Goal: Task Accomplishment & Management: Manage account settings

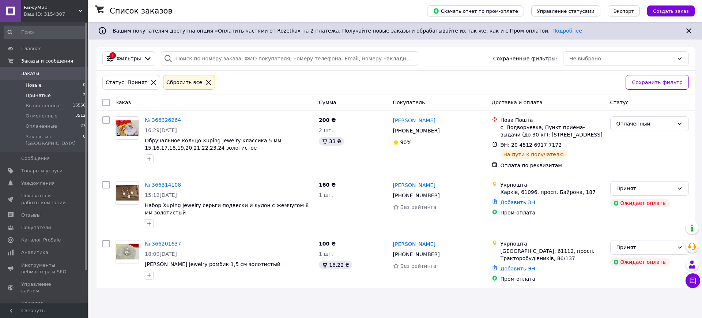
click at [44, 80] on li "Новые 0" at bounding box center [45, 85] width 90 height 10
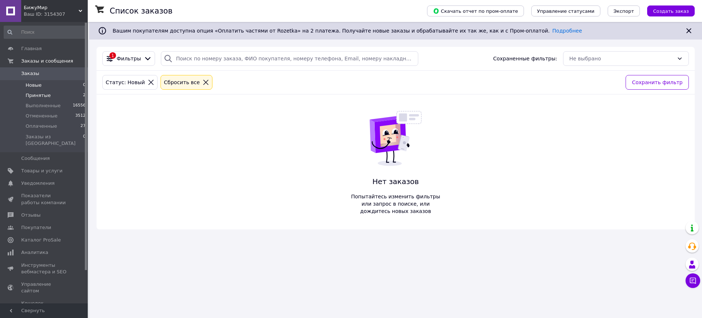
click at [36, 94] on span "Принятые" at bounding box center [38, 95] width 25 height 7
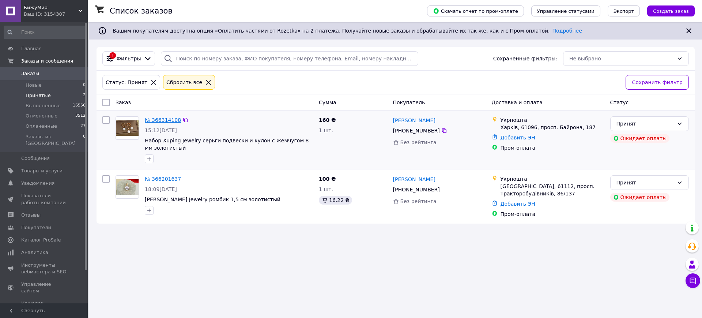
click at [172, 123] on link "№ 366314108" at bounding box center [163, 120] width 36 height 6
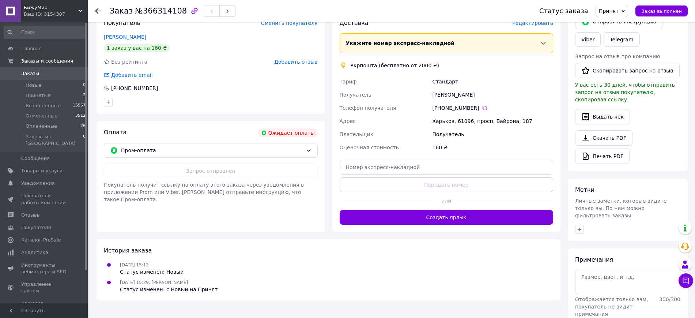
scroll to position [137, 0]
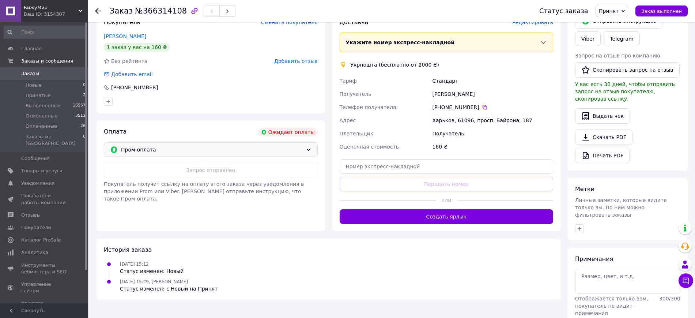
click at [171, 151] on span "Пром-оплата" at bounding box center [212, 150] width 182 height 8
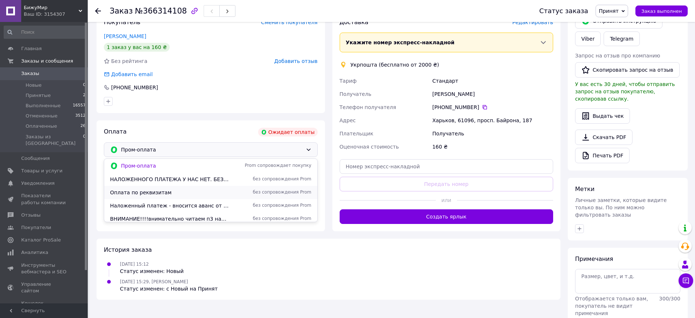
click at [162, 192] on span "Оплата по реквизитам" at bounding box center [170, 192] width 120 height 7
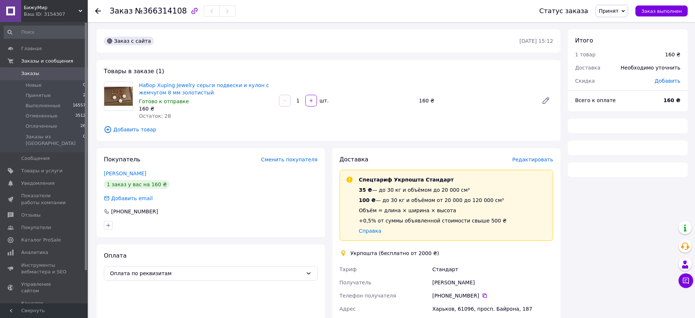
click at [527, 161] on span "Редактировать" at bounding box center [533, 160] width 41 height 6
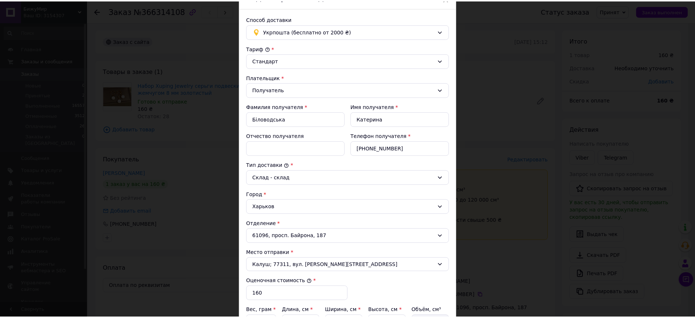
scroll to position [166, 0]
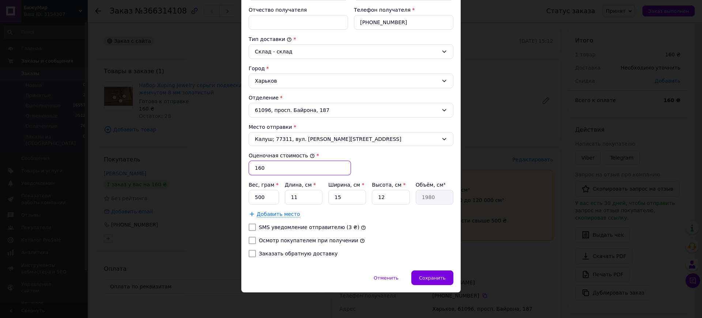
drag, startPoint x: 260, startPoint y: 170, endPoint x: 252, endPoint y: 169, distance: 8.4
click at [252, 169] on input "160" at bounding box center [300, 168] width 102 height 15
type input "500"
click at [271, 198] on input "500" at bounding box center [264, 197] width 30 height 15
type input "5"
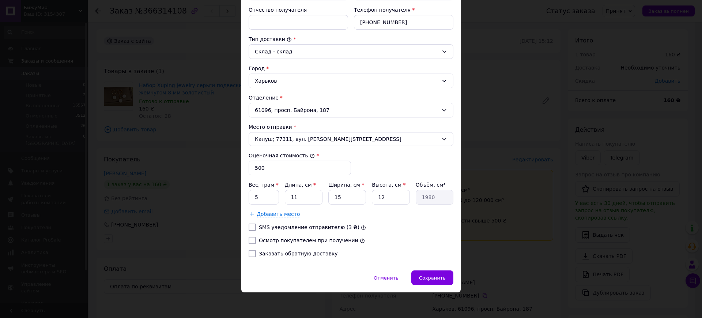
click at [247, 241] on div at bounding box center [252, 240] width 10 height 7
click at [253, 244] on input "Осмотр покупателем при получении" at bounding box center [252, 240] width 7 height 7
checkbox input "true"
click at [395, 188] on div "Высота, см *" at bounding box center [391, 184] width 38 height 7
click at [393, 196] on input "12" at bounding box center [391, 197] width 38 height 15
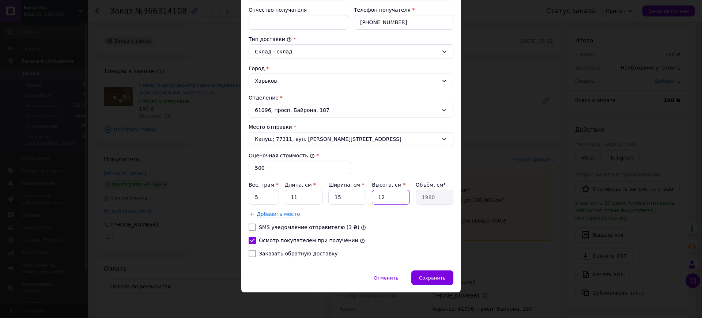
type input "1"
type input "165"
type input "1"
click at [369, 256] on div "Заказать обратную доставку" at bounding box center [351, 253] width 208 height 7
click at [440, 269] on div "Способ доставки Укрпошта (бесплатно от 2000 ₴) Тариф * Стандарт Плательщик * По…" at bounding box center [351, 76] width 220 height 389
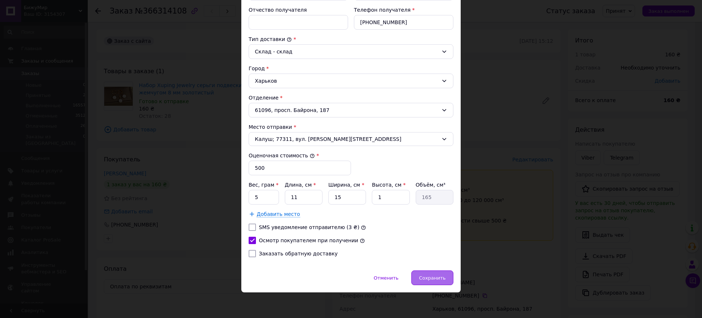
click at [440, 281] on div "Сохранить" at bounding box center [433, 277] width 42 height 15
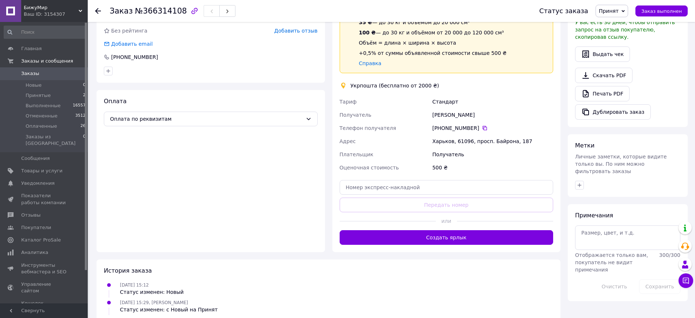
scroll to position [183, 0]
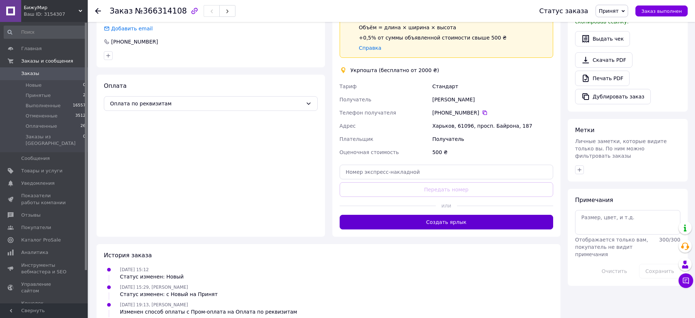
click at [450, 221] on button "Создать ярлык" at bounding box center [447, 222] width 214 height 15
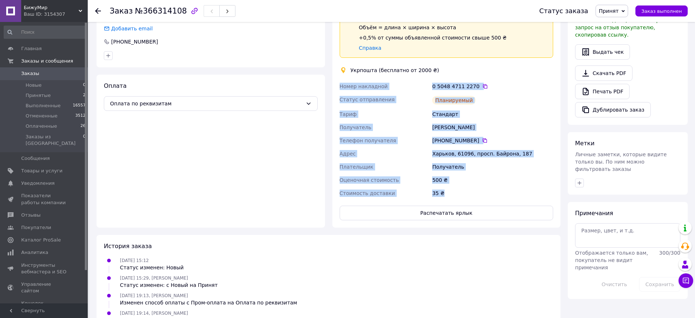
drag, startPoint x: 471, startPoint y: 191, endPoint x: 341, endPoint y: 80, distance: 171.3
click at [341, 80] on div "Номер накладной 0 5048 4711 2270   Статус отправления Планируемый [PERSON_NAME]…" at bounding box center [446, 140] width 217 height 120
copy div "Номер накладной 0 5048 4711 2270   Статус отправления Планируемый [PERSON_NAME]…"
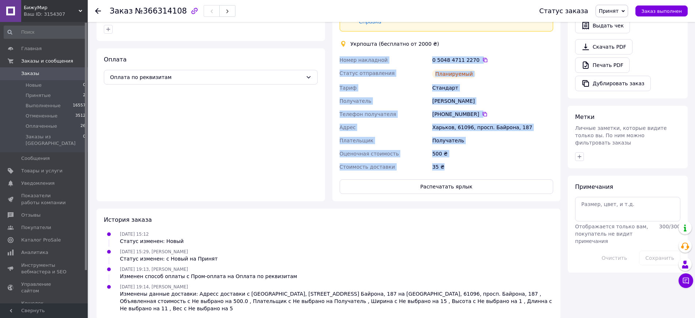
scroll to position [211, 0]
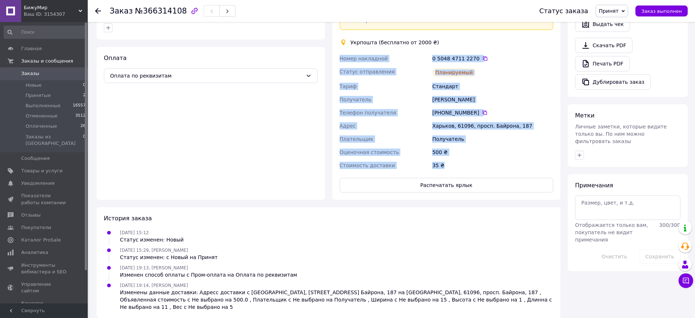
click at [629, 9] on span "Принят" at bounding box center [612, 11] width 33 height 12
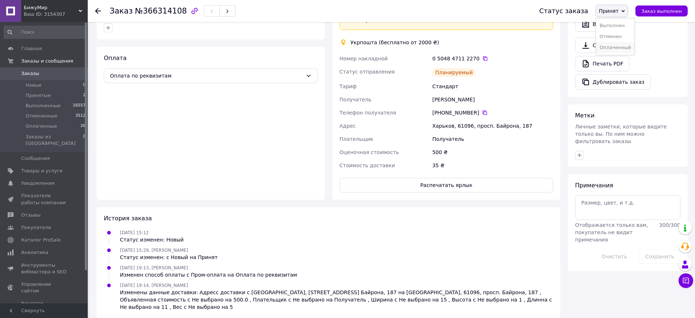
click at [615, 46] on li "Оплаченный" at bounding box center [615, 47] width 39 height 11
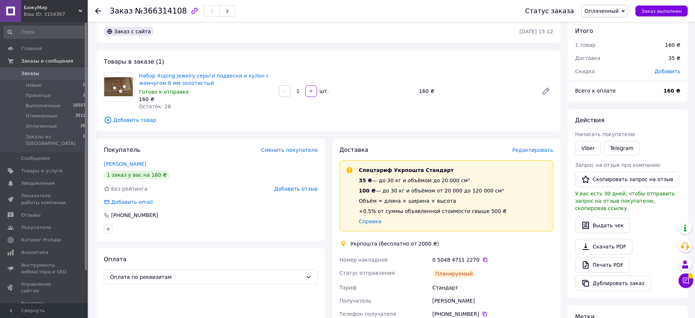
scroll to position [0, 0]
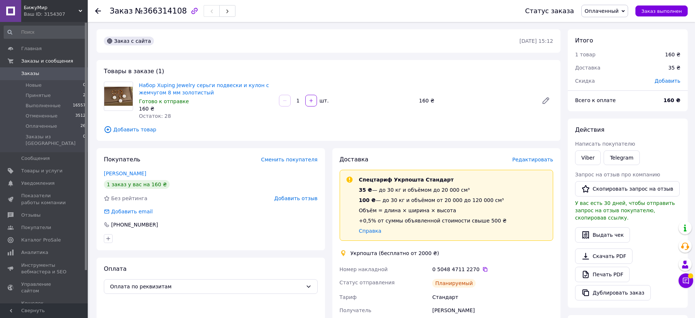
click at [625, 10] on icon at bounding box center [623, 11] width 3 height 3
click at [622, 22] on li "Принят" at bounding box center [605, 25] width 46 height 11
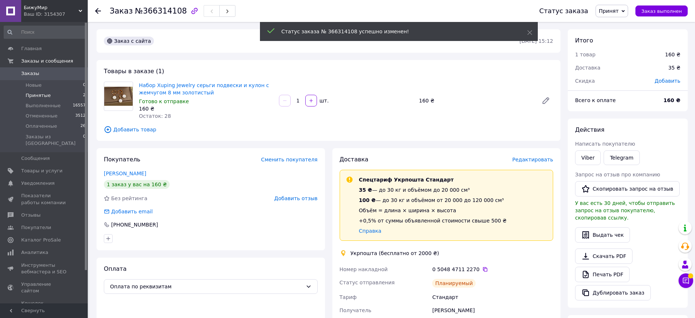
click at [35, 94] on span "Принятые" at bounding box center [38, 95] width 25 height 7
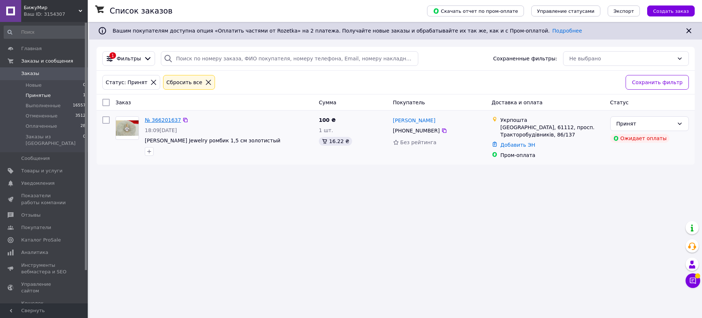
click at [159, 120] on link "№ 366201637" at bounding box center [163, 120] width 36 height 6
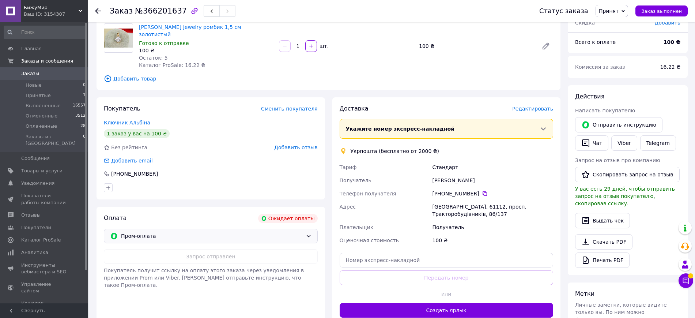
scroll to position [91, 0]
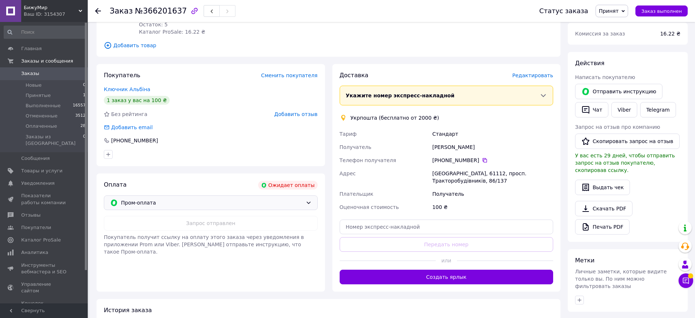
click at [151, 199] on span "Пром-оплата" at bounding box center [212, 203] width 182 height 8
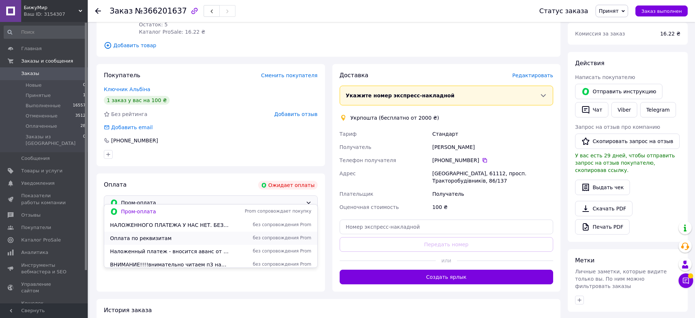
click at [132, 235] on span "Оплата по реквизитам" at bounding box center [170, 238] width 120 height 7
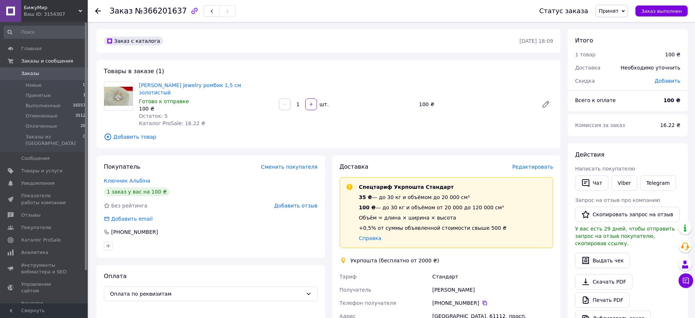
click at [549, 164] on span "Редактировать" at bounding box center [533, 167] width 41 height 6
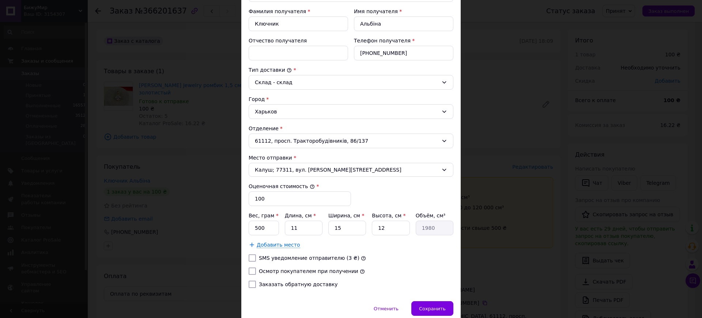
scroll to position [137, 0]
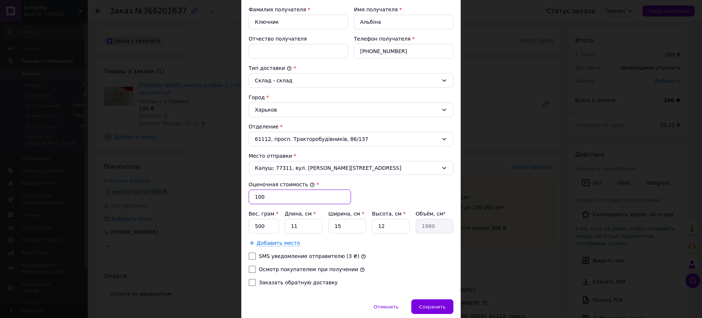
click at [257, 195] on input "100" at bounding box center [300, 197] width 102 height 15
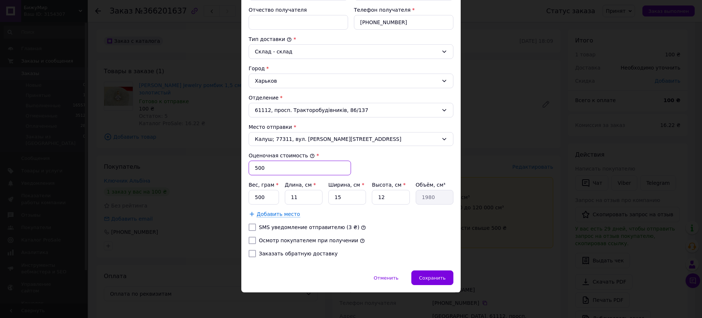
type input "500"
click at [262, 200] on input "500" at bounding box center [264, 197] width 30 height 15
type input "5"
click at [389, 195] on input "12" at bounding box center [391, 197] width 38 height 15
type input "1"
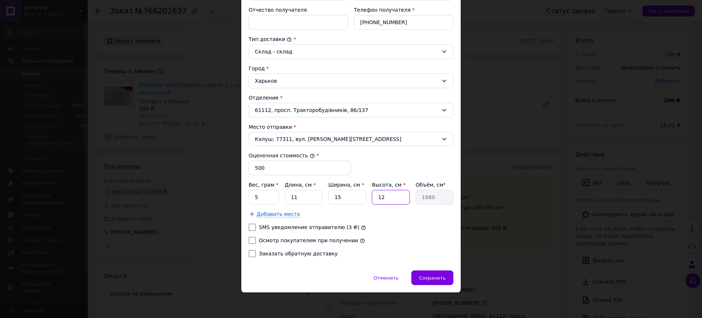
type input "165"
type input "1"
click at [300, 240] on label "Осмотр покупателем при получении" at bounding box center [309, 240] width 100 height 6
click at [256, 240] on input "Осмотр покупателем при получении" at bounding box center [252, 240] width 7 height 7
checkbox input "true"
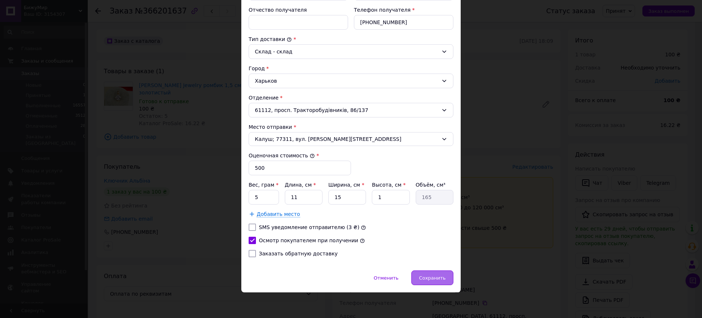
click at [427, 280] on span "Сохранить" at bounding box center [432, 277] width 27 height 5
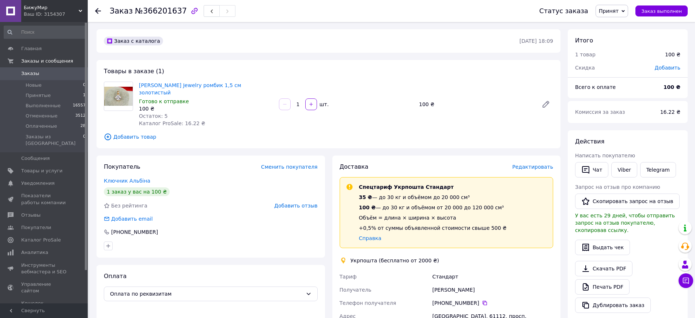
click at [532, 164] on span "Редактировать" at bounding box center [533, 167] width 41 height 6
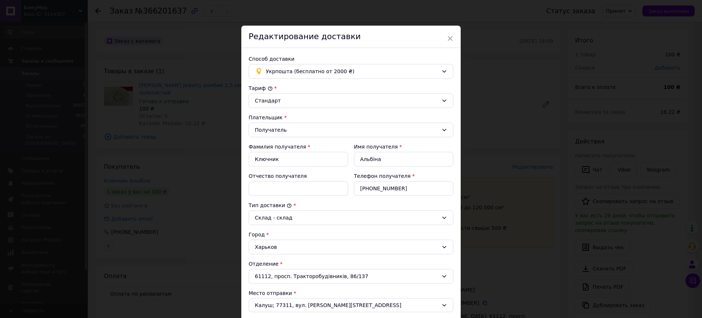
scroll to position [91, 0]
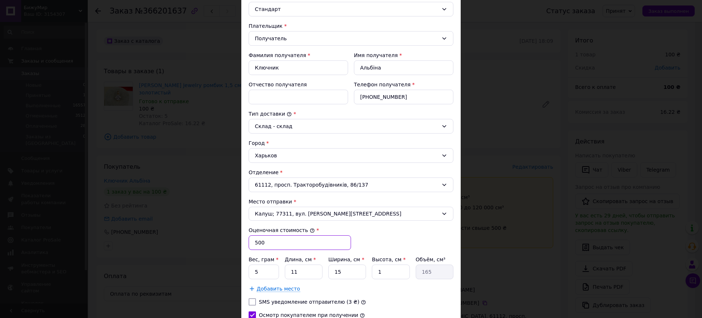
click at [274, 247] on input "500" at bounding box center [300, 242] width 102 height 15
click at [408, 269] on input "1" at bounding box center [391, 272] width 38 height 15
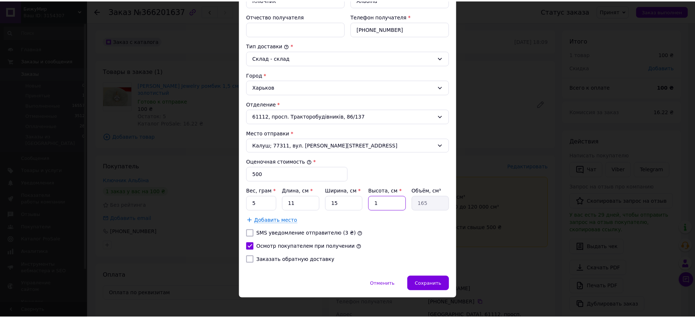
scroll to position [166, 0]
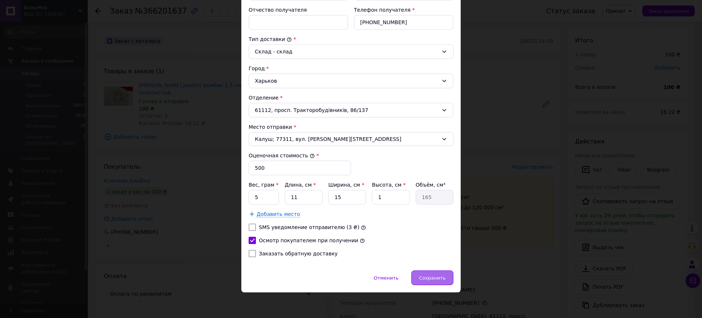
click at [442, 281] on div "Сохранить" at bounding box center [433, 277] width 42 height 15
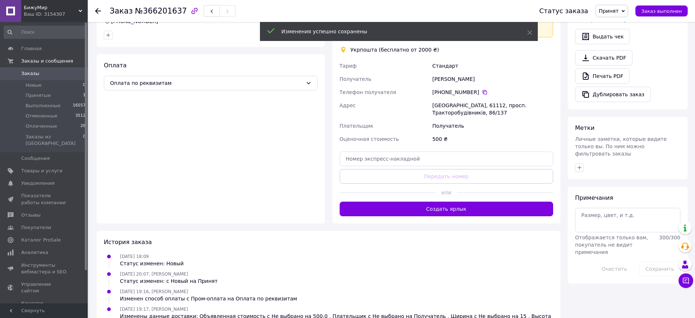
scroll to position [220, 0]
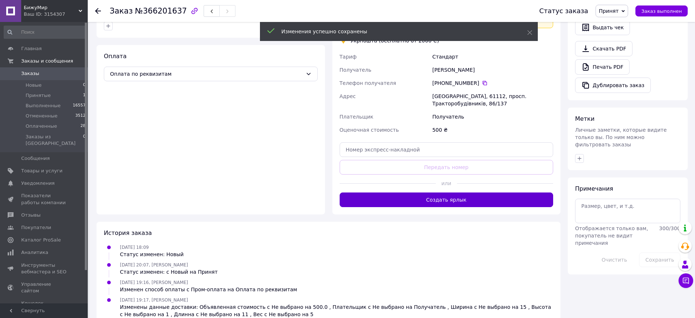
click at [466, 192] on button "Создать ярлык" at bounding box center [447, 199] width 214 height 15
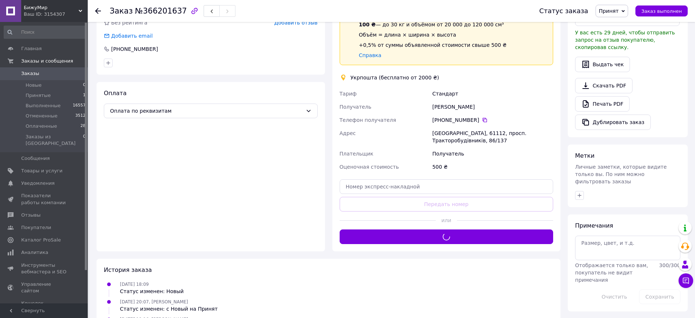
scroll to position [211, 0]
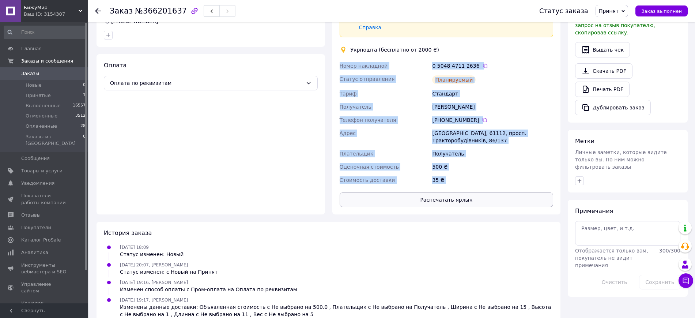
drag, startPoint x: 375, startPoint y: 61, endPoint x: 468, endPoint y: 178, distance: 149.5
click at [468, 178] on div "Доставка Редактировать Спецтариф Укрпошта Стандарт 35 ₴ — до 30 кг и объёмом до…" at bounding box center [447, 80] width 229 height 270
copy div "Номер накладной 0 5048 4711 2636   Статус отправления Планируемый Тариф Стандар…"
drag, startPoint x: 616, startPoint y: 10, endPoint x: 617, endPoint y: 70, distance: 60.0
click at [617, 13] on span "Принят" at bounding box center [609, 11] width 20 height 6
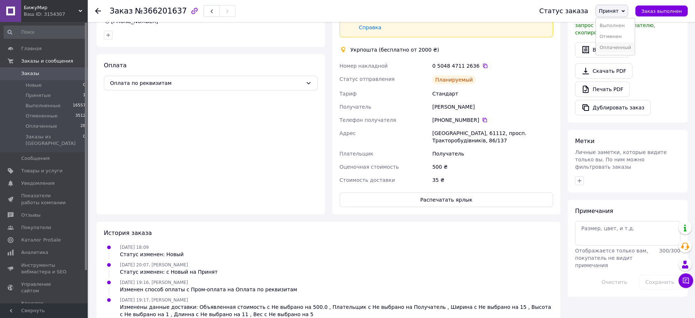
click at [623, 49] on li "Оплаченный" at bounding box center [615, 47] width 39 height 11
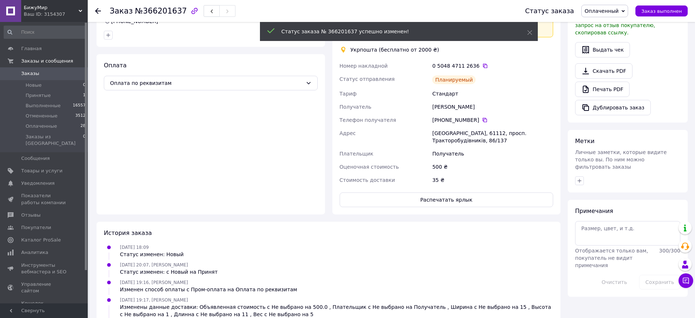
scroll to position [220, 0]
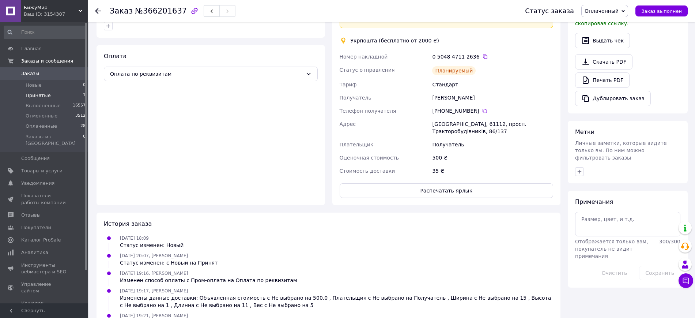
click at [38, 93] on span "Принятые" at bounding box center [38, 95] width 25 height 7
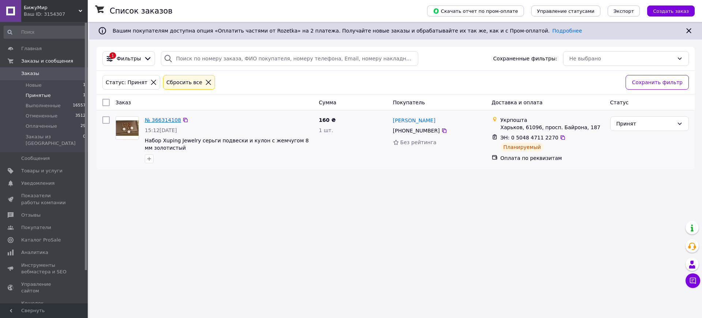
click at [158, 120] on link "№ 366314108" at bounding box center [163, 120] width 36 height 6
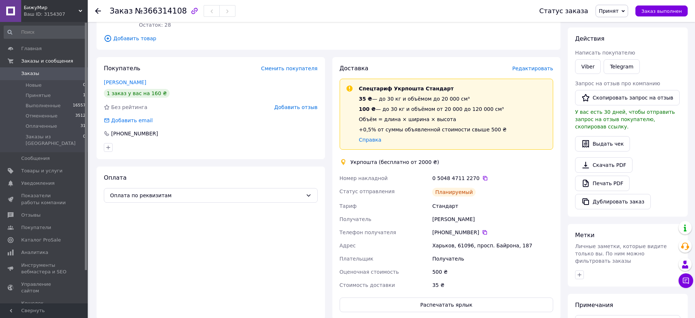
scroll to position [91, 0]
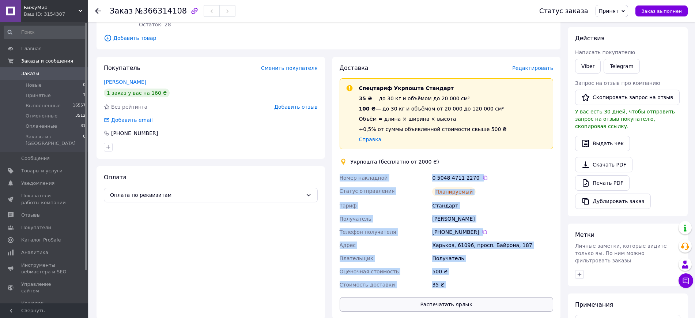
drag, startPoint x: 340, startPoint y: 175, endPoint x: 459, endPoint y: 299, distance: 172.1
click at [459, 299] on div "Доставка Редактировать Спецтариф Укрпошта Стандарт 35 ₴ — до 30 кг и объёмом до…" at bounding box center [447, 188] width 214 height 248
copy div "Номер накладной 0 5048 4711 2270   Статус отправления Планируемый Тариф Стандар…"
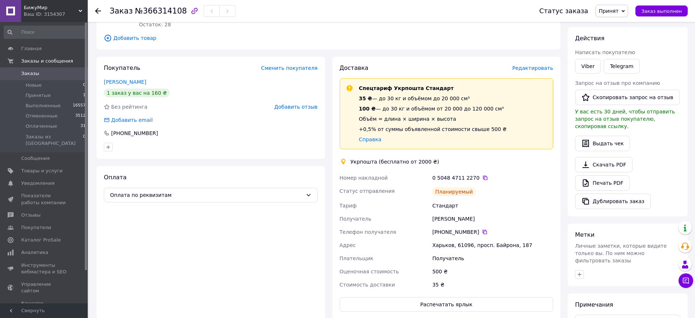
click at [631, 1] on div "Статус заказа Принят Выполнен Отменен Оплаченный Заказ выполнен" at bounding box center [606, 11] width 163 height 22
click at [629, 8] on span "Принят" at bounding box center [612, 11] width 33 height 12
click at [621, 46] on li "Оплаченный" at bounding box center [615, 47] width 39 height 11
